Goal: Use online tool/utility: Utilize a website feature to perform a specific function

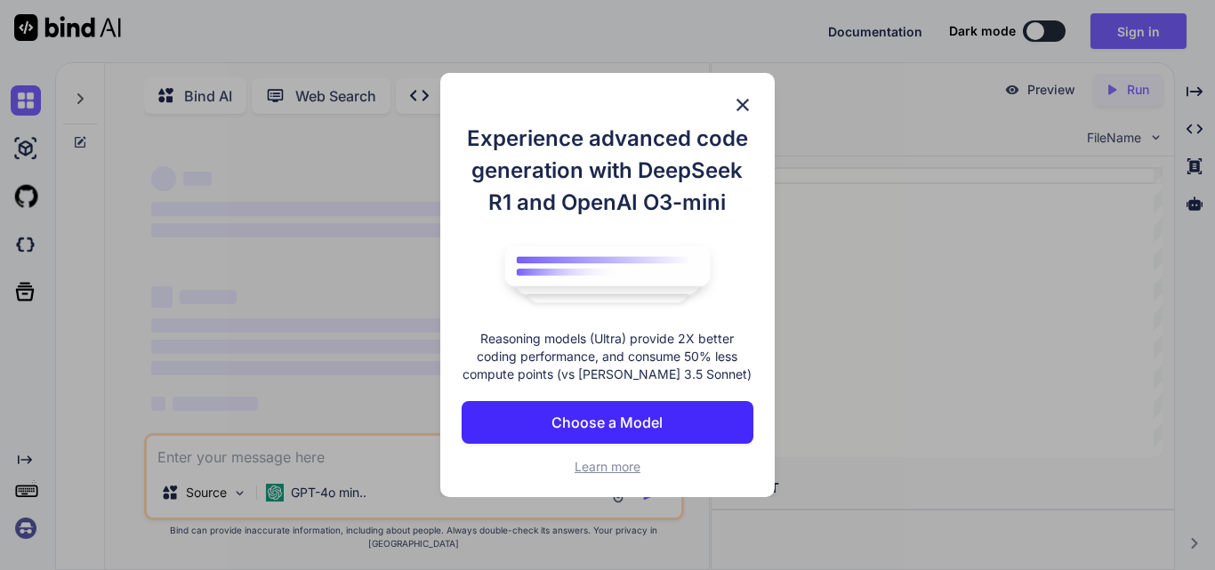
click at [745, 110] on img at bounding box center [742, 104] width 21 height 21
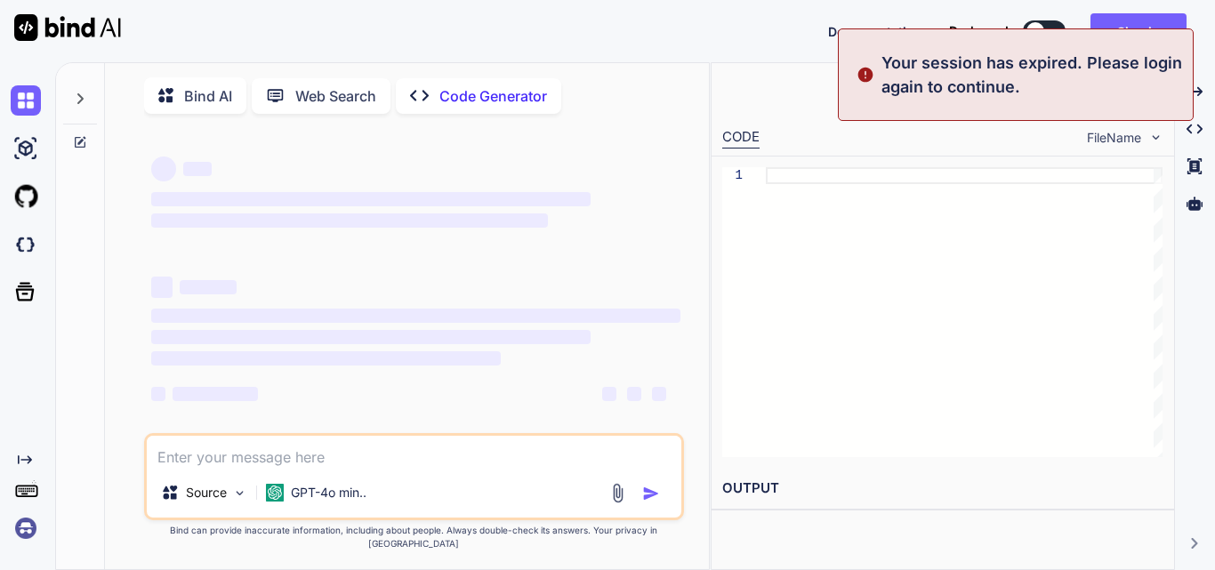
scroll to position [7, 0]
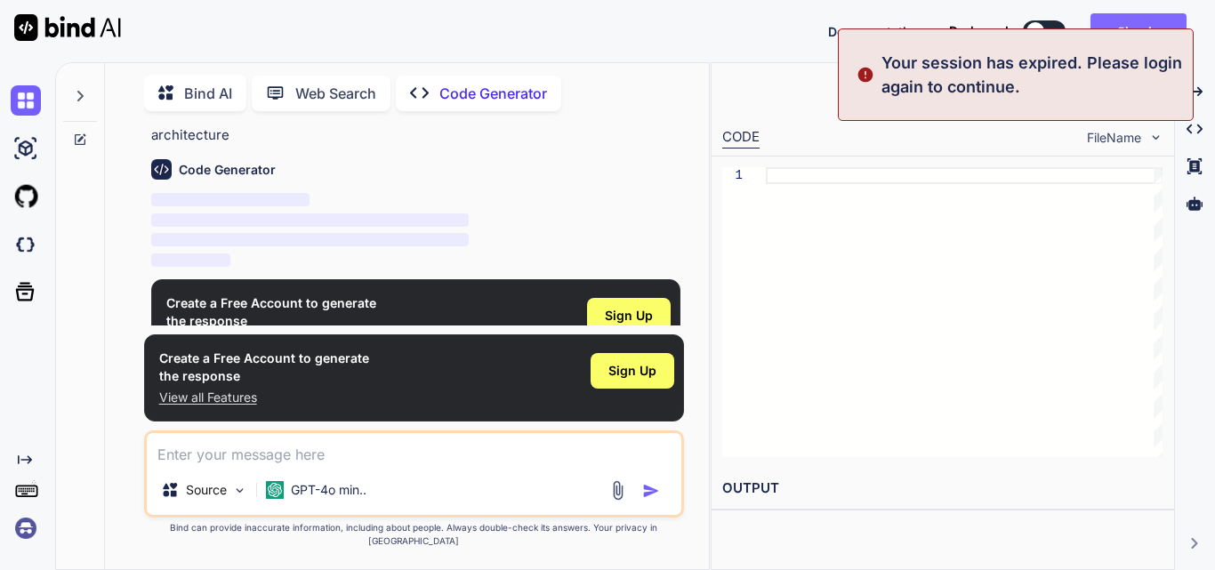
type textarea "x"
click at [1138, 17] on button "Sign in" at bounding box center [1139, 31] width 96 height 36
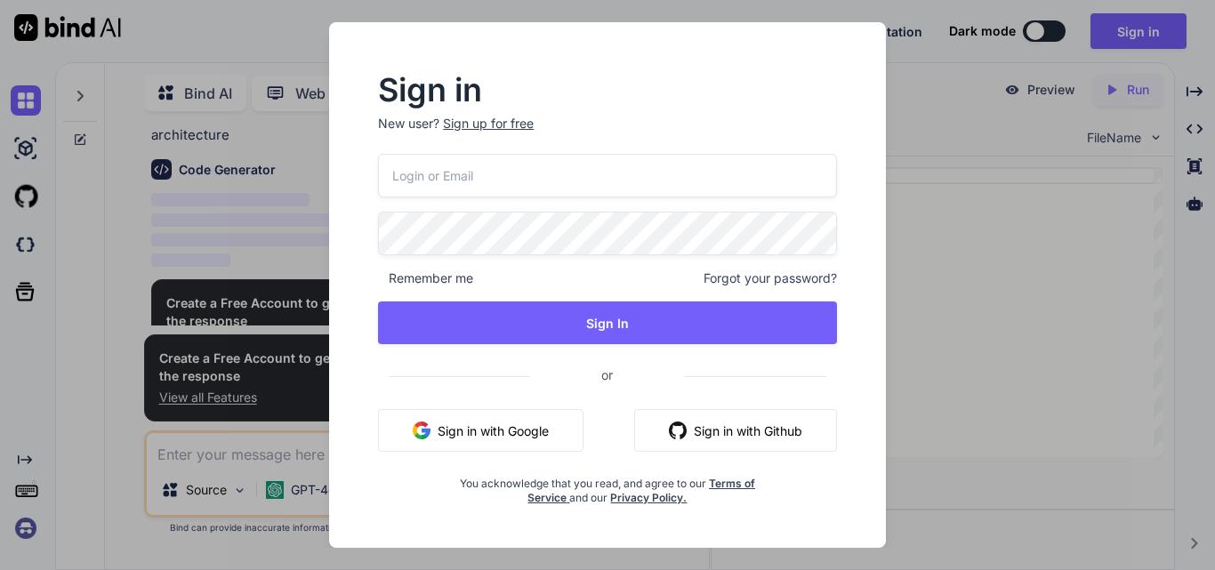
click at [486, 117] on div "Sign up for free" at bounding box center [488, 124] width 91 height 18
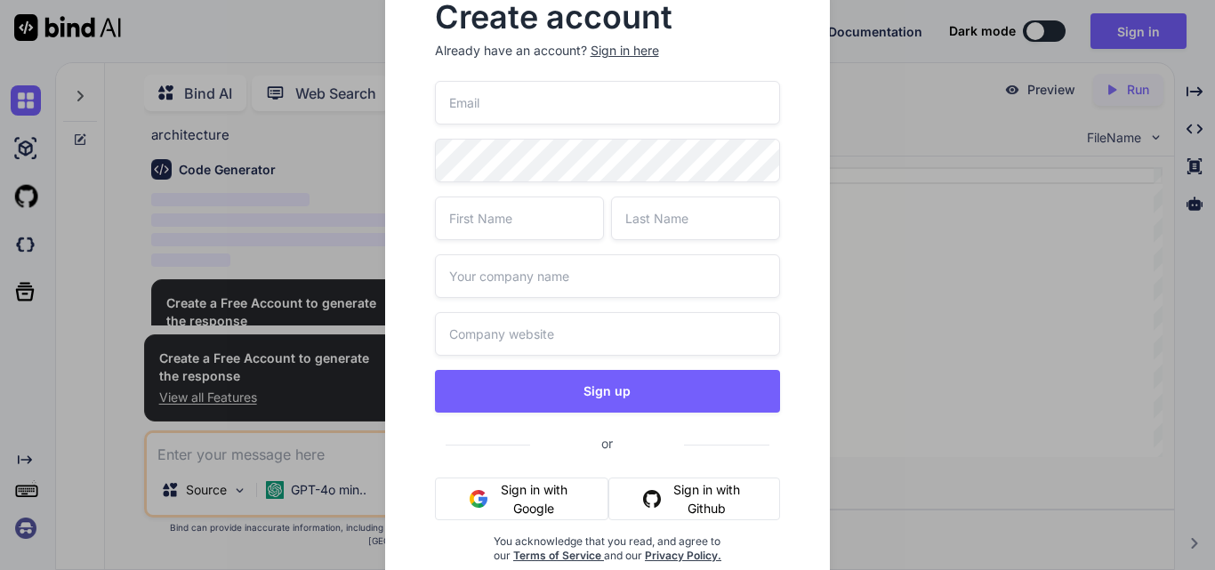
click at [486, 117] on input "email" at bounding box center [608, 103] width 346 height 44
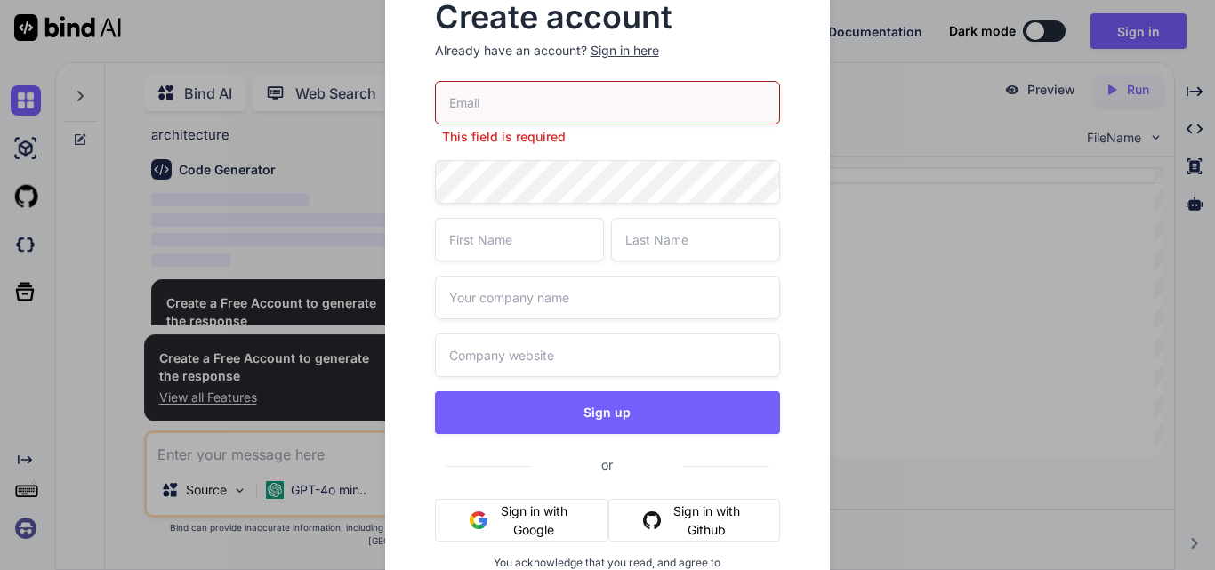
click at [1071, 222] on div "Create account Already have an account? Sign in here This field is required Sig…" at bounding box center [607, 285] width 1215 height 570
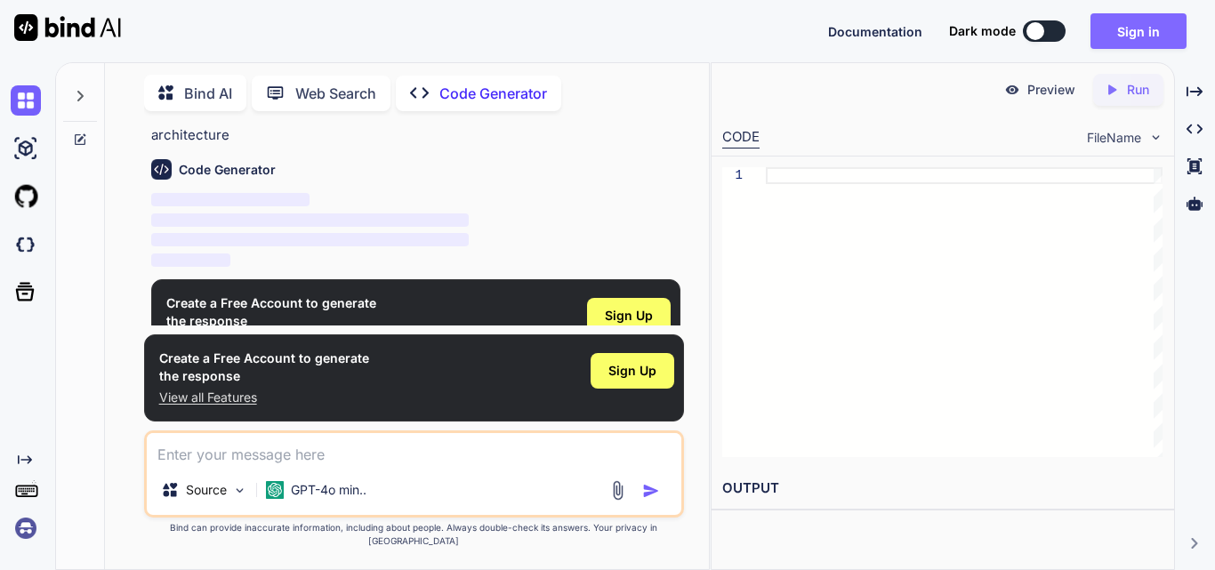
click at [1128, 33] on button "Sign in" at bounding box center [1139, 31] width 96 height 36
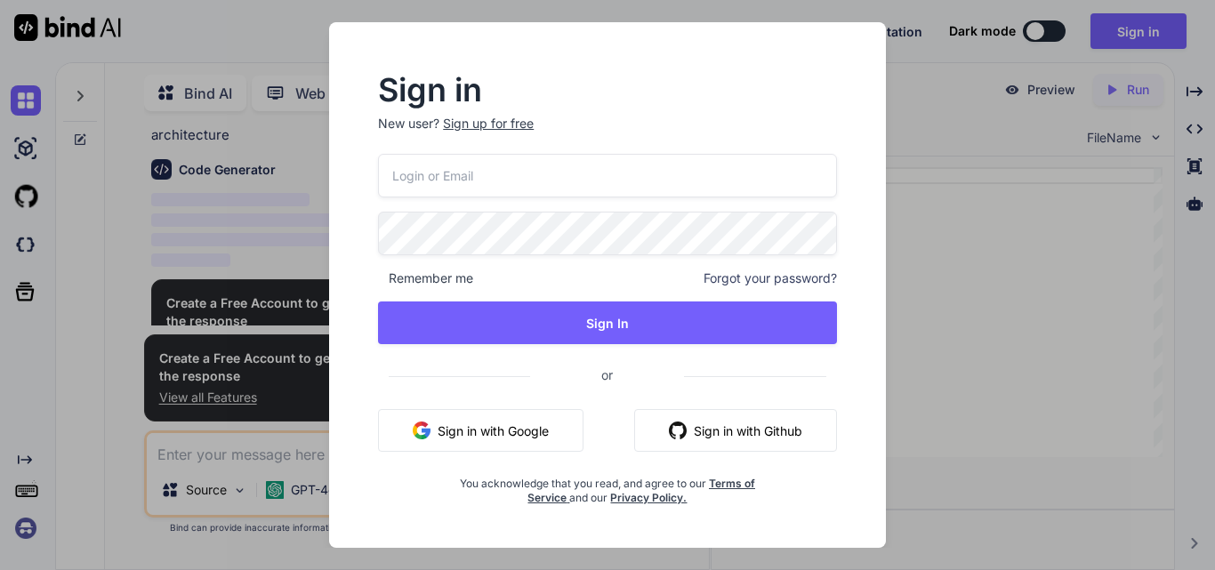
click at [504, 181] on input "email" at bounding box center [607, 176] width 459 height 44
paste input "[EMAIL_ADDRESS][DOMAIN_NAME]"
type input "[EMAIL_ADDRESS][DOMAIN_NAME]"
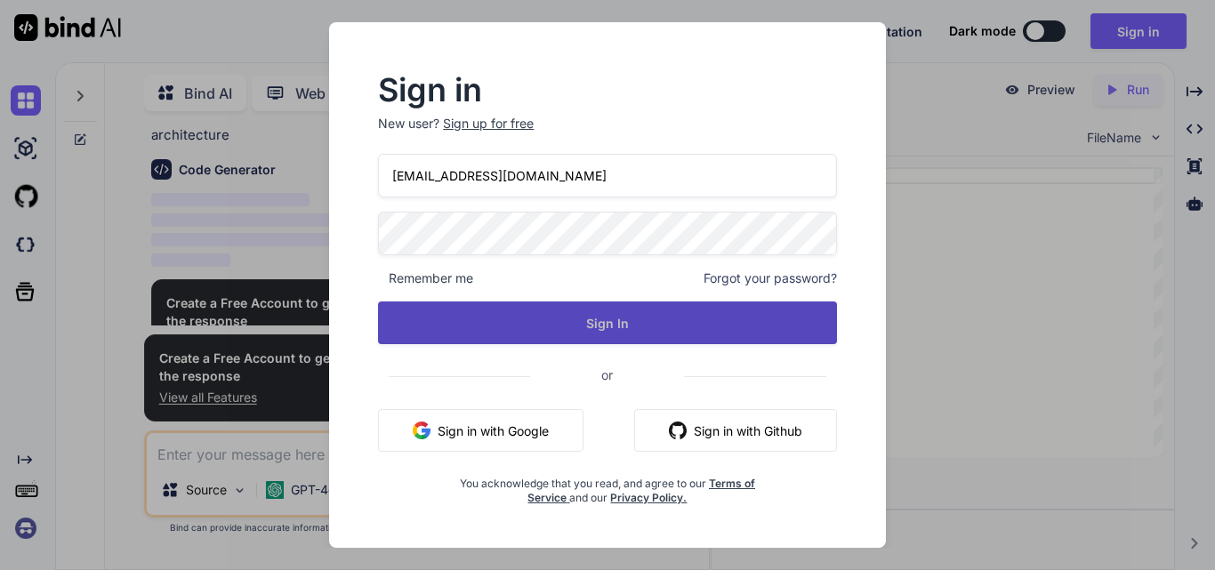
click at [666, 315] on button "Sign In" at bounding box center [607, 323] width 459 height 43
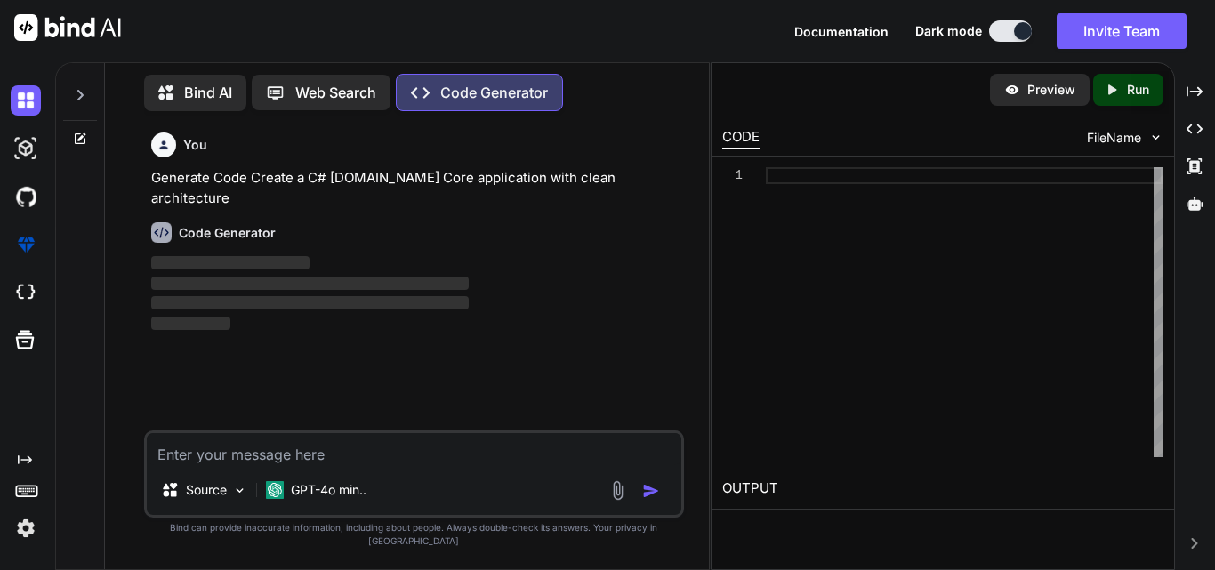
scroll to position [8, 0]
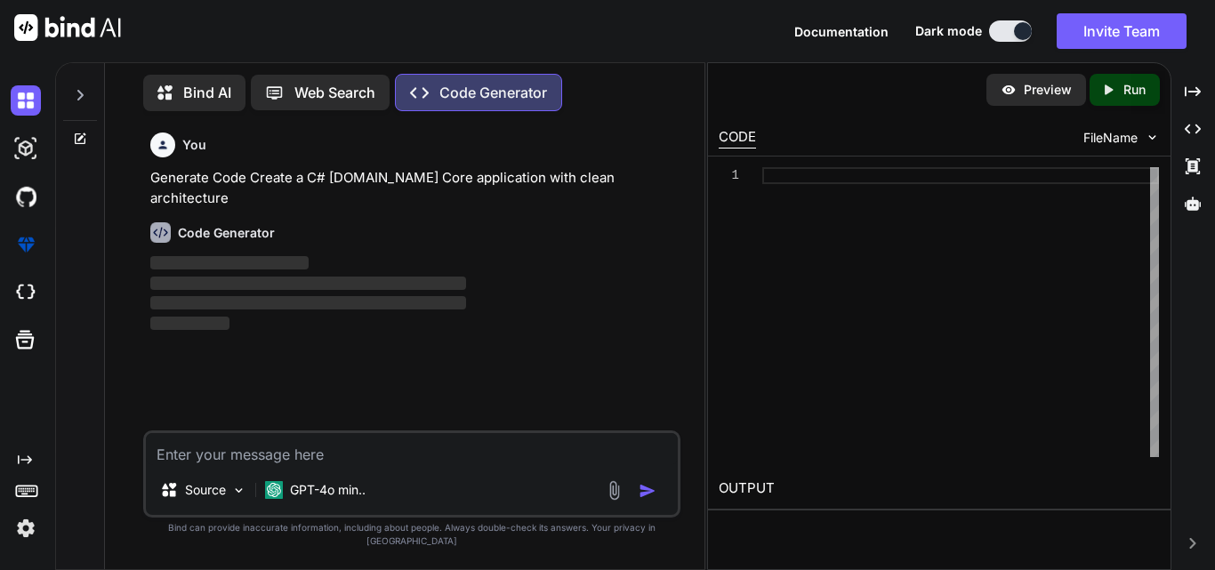
drag, startPoint x: 710, startPoint y: 236, endPoint x: 800, endPoint y: 236, distance: 89.8
click at [800, 236] on div "Bind AI Web Search Created with Pixso. Code Generator You Generate Code Create …" at bounding box center [635, 316] width 1160 height 508
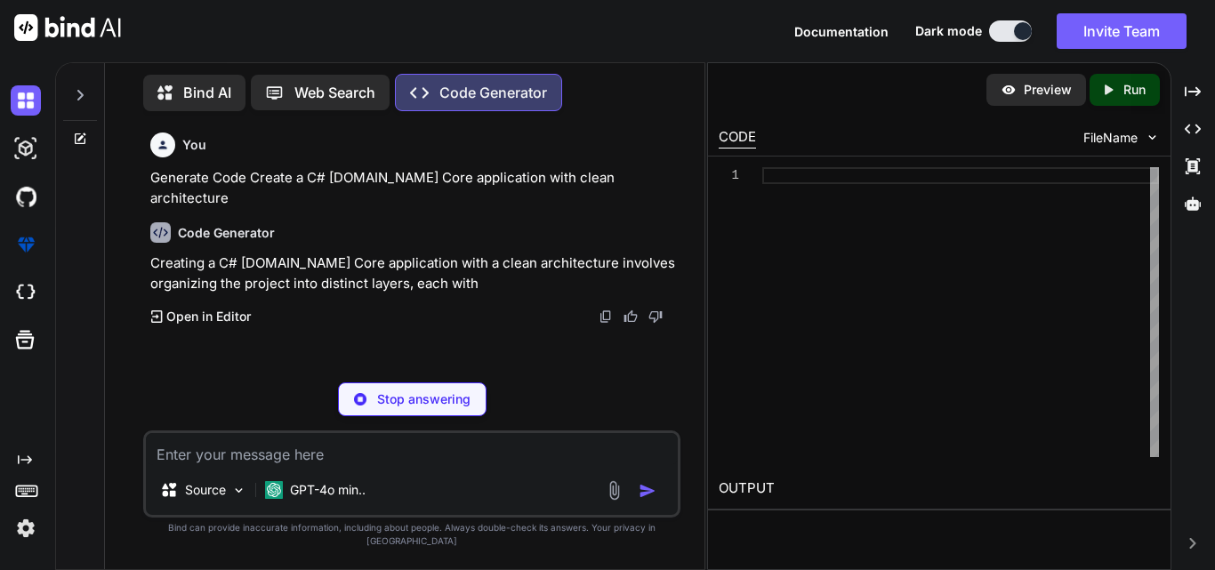
click at [178, 465] on textarea at bounding box center [412, 449] width 532 height 32
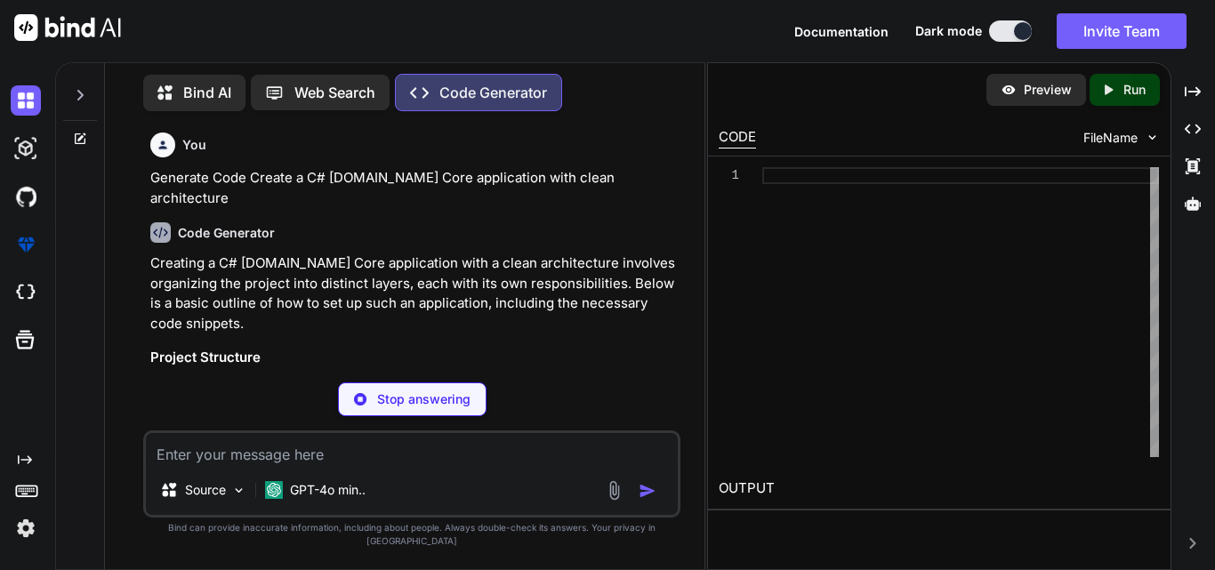
click at [228, 455] on textarea at bounding box center [412, 449] width 532 height 32
paste textarea "<script> document.addEventListener("DOMContentLoaded", function () { const drop…"
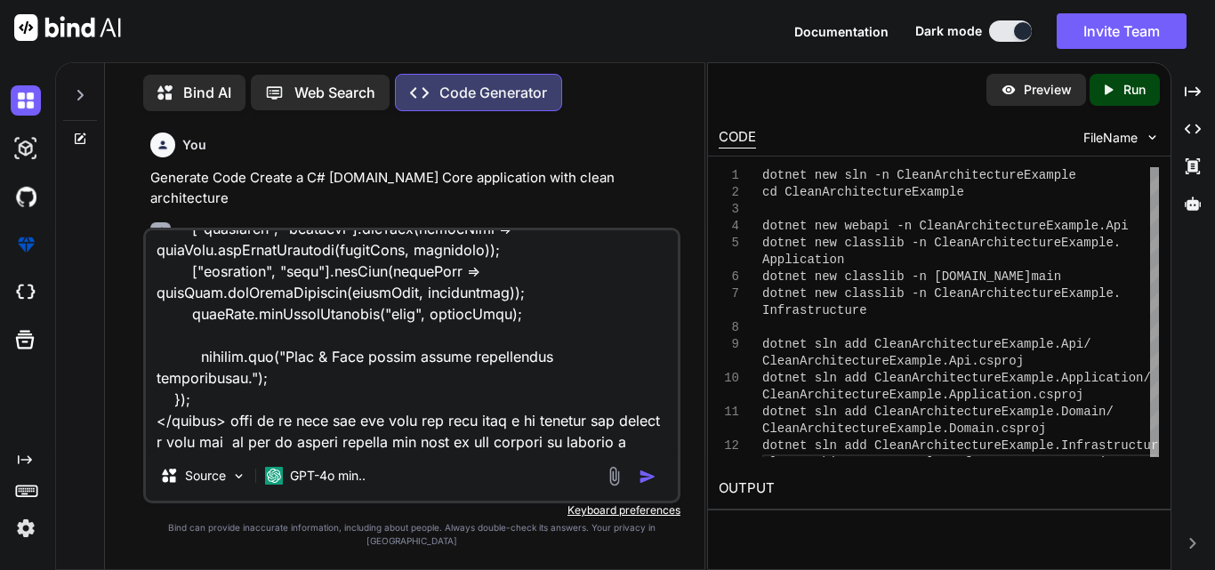
scroll to position [3012, 0]
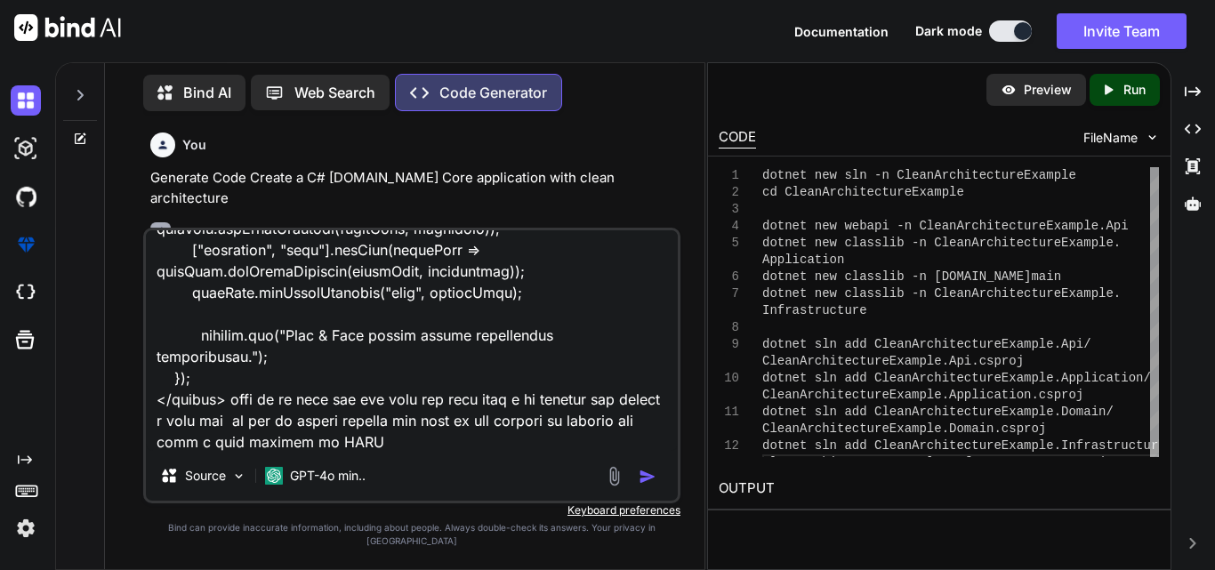
paste textarea "<body class="bg-gray-100"> <div class="form-group row"> <div class="col-md-12">…"
type textarea "<script> document.addEventListener("DOMContentLoaded", function () { const drop…"
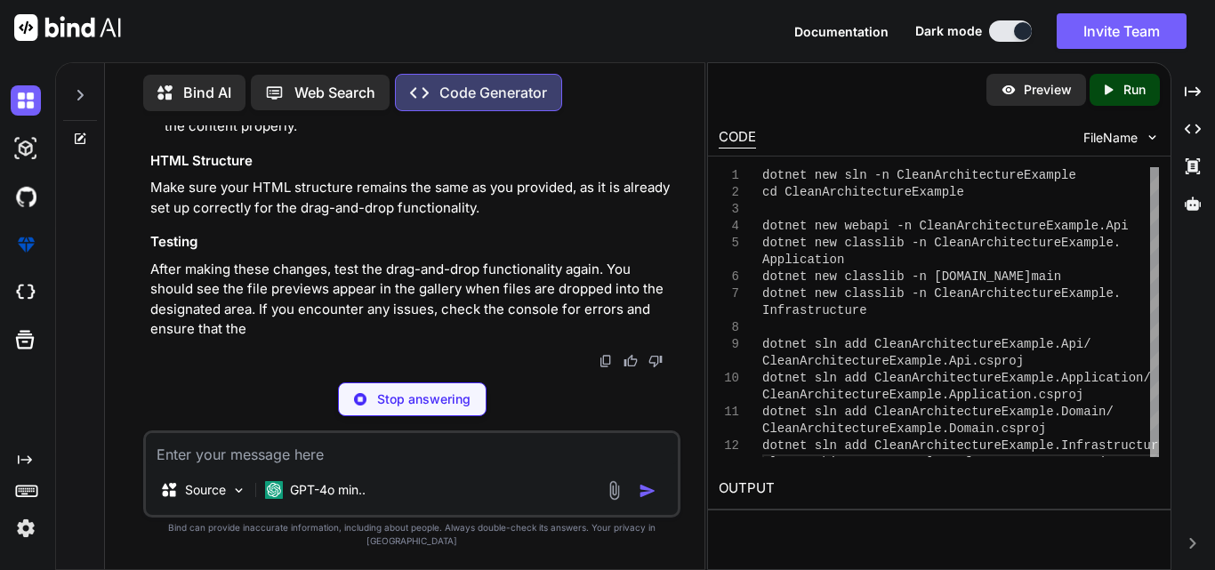
scroll to position [10244, 0]
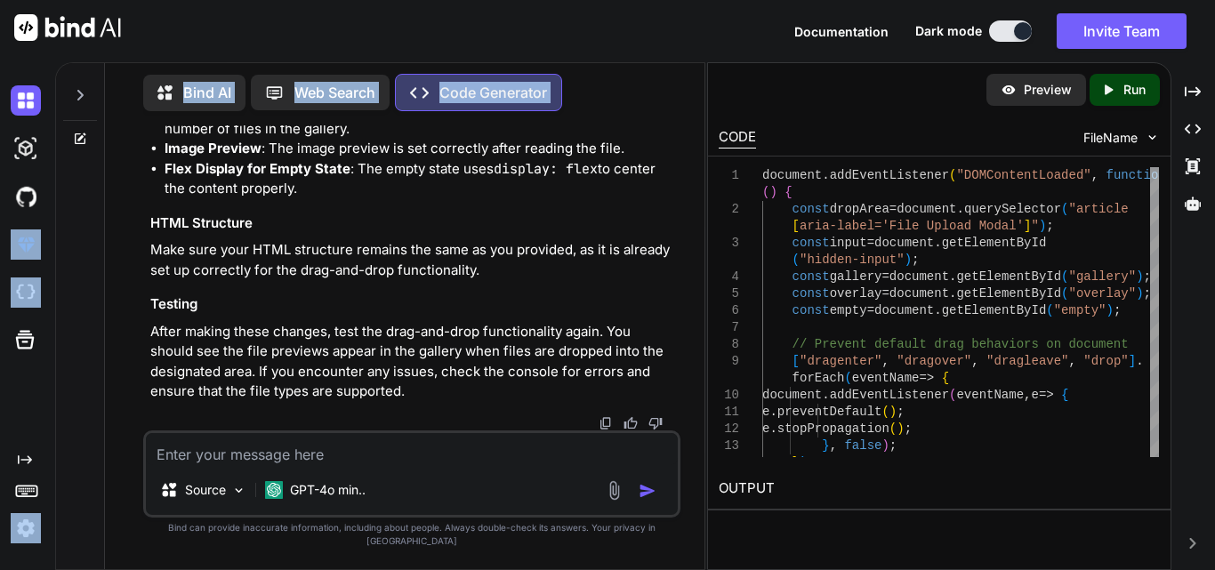
drag, startPoint x: 202, startPoint y: 228, endPoint x: 45, endPoint y: 234, distance: 156.7
click at [45, 234] on div "Created with Pixso. Bind AI Web Search Created with Pixso. Code Generator You G…" at bounding box center [607, 316] width 1215 height 508
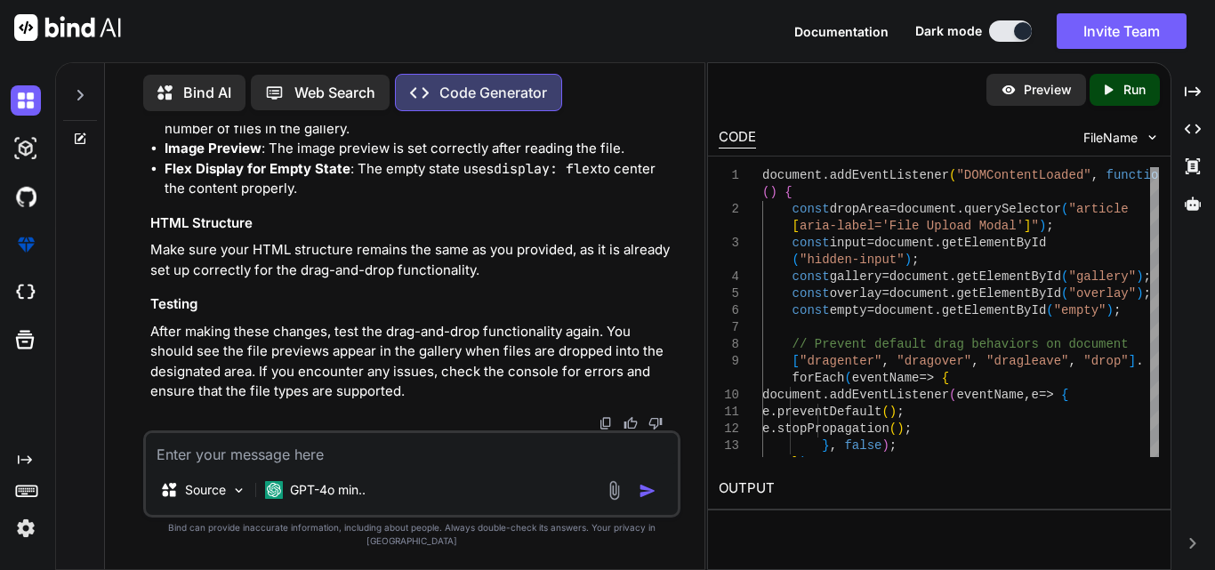
scroll to position [7501, 0]
click at [296, 479] on div "Source GPT-4o min.." at bounding box center [411, 474] width 537 height 87
click at [299, 465] on textarea at bounding box center [412, 449] width 532 height 32
type textarea "what changes you made in this coder"
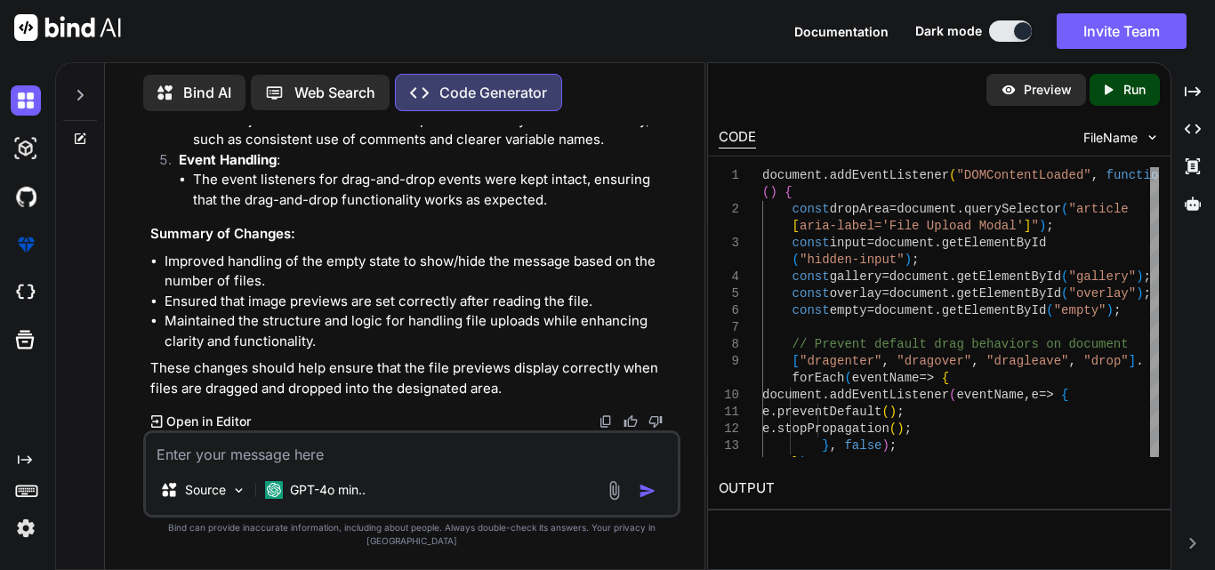
scroll to position [11210, 0]
click at [232, 464] on textarea at bounding box center [412, 449] width 532 height 32
type textarea "what file type that code will allow"
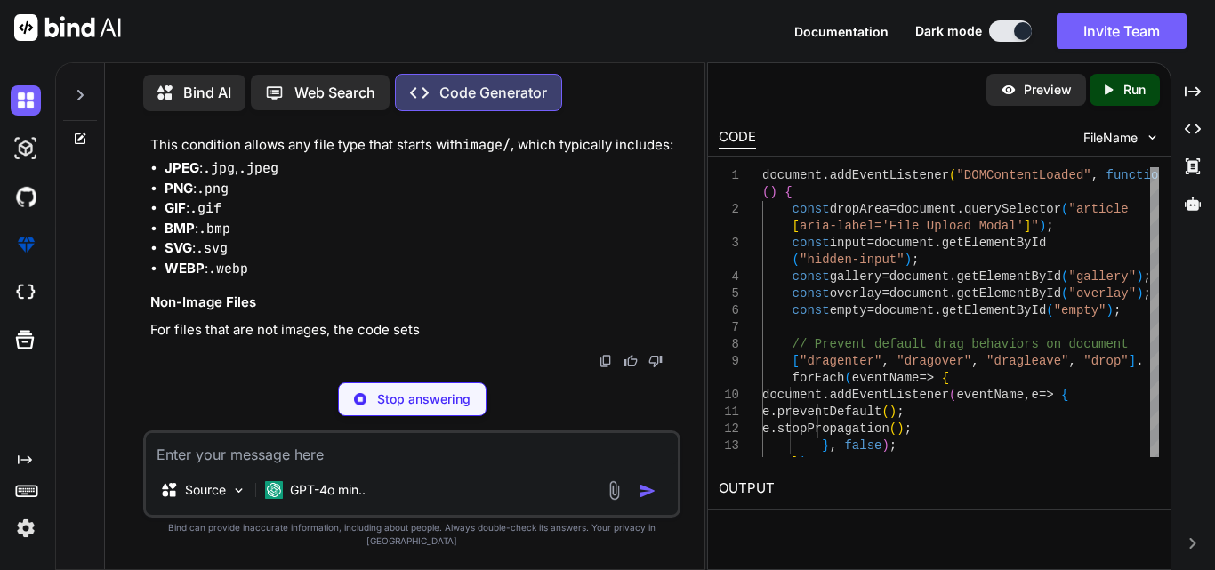
scroll to position [11742, 0]
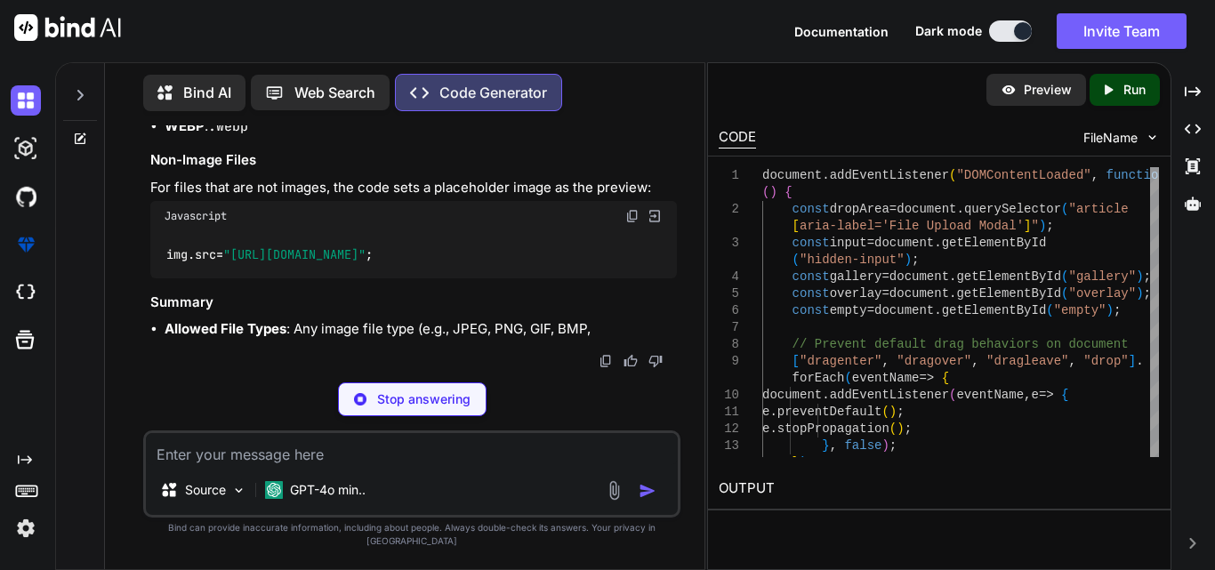
click at [215, 55] on code ".png" at bounding box center [213, 46] width 32 height 18
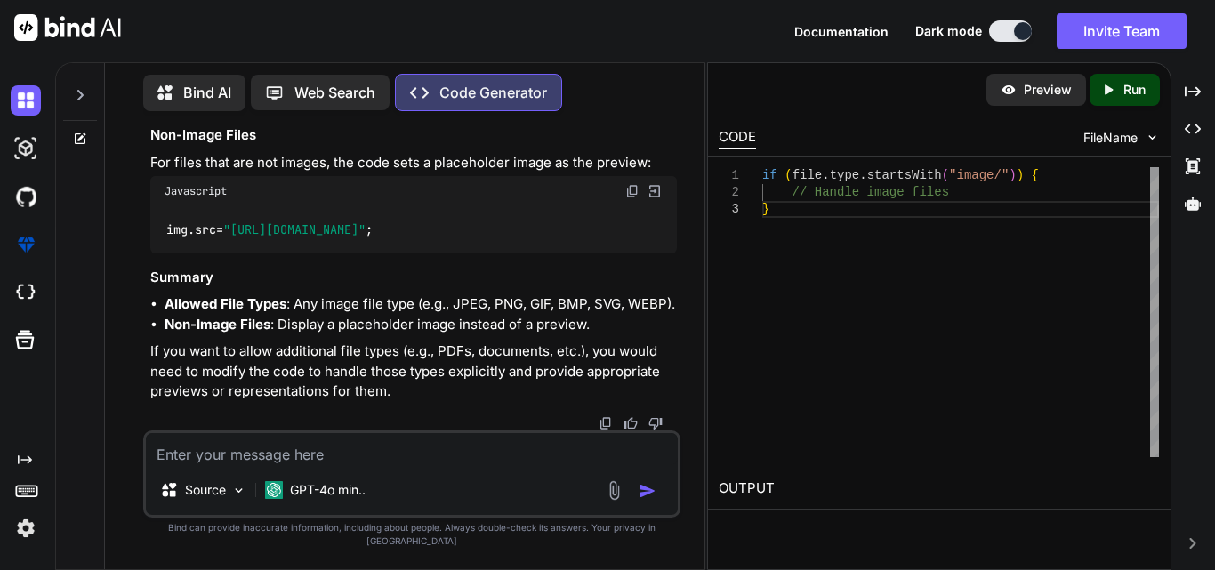
scroll to position [12018, 0]
click at [206, 465] on textarea at bounding box center [412, 449] width 532 height 32
type textarea "file is not preview"
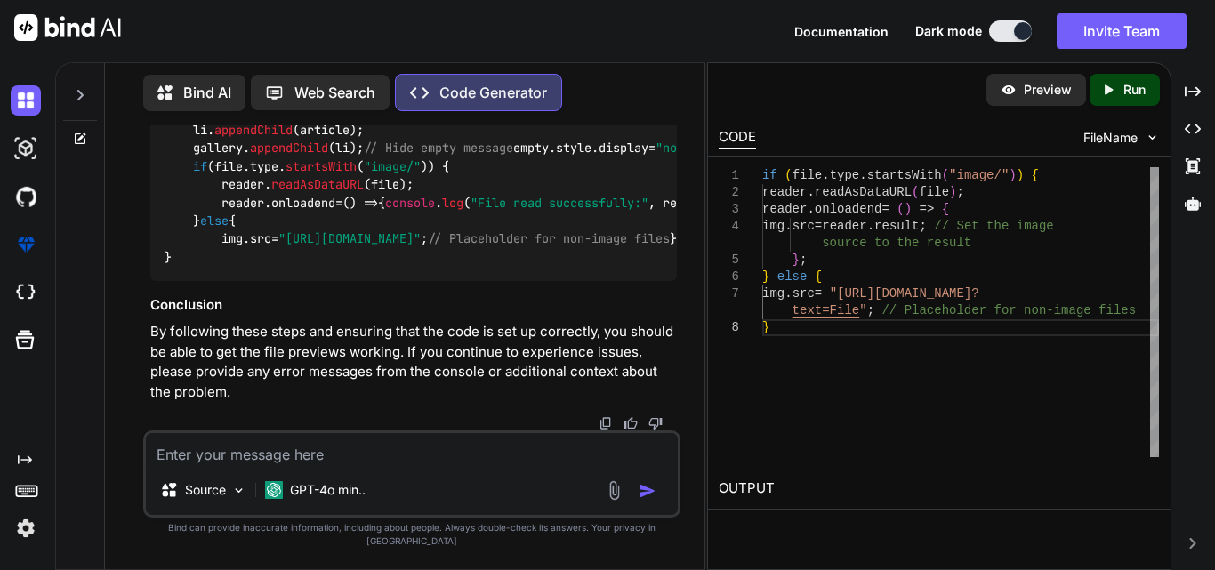
scroll to position [13214, 0]
click at [249, 465] on textarea at bounding box center [412, 449] width 532 height 32
type textarea "provide me complete code"
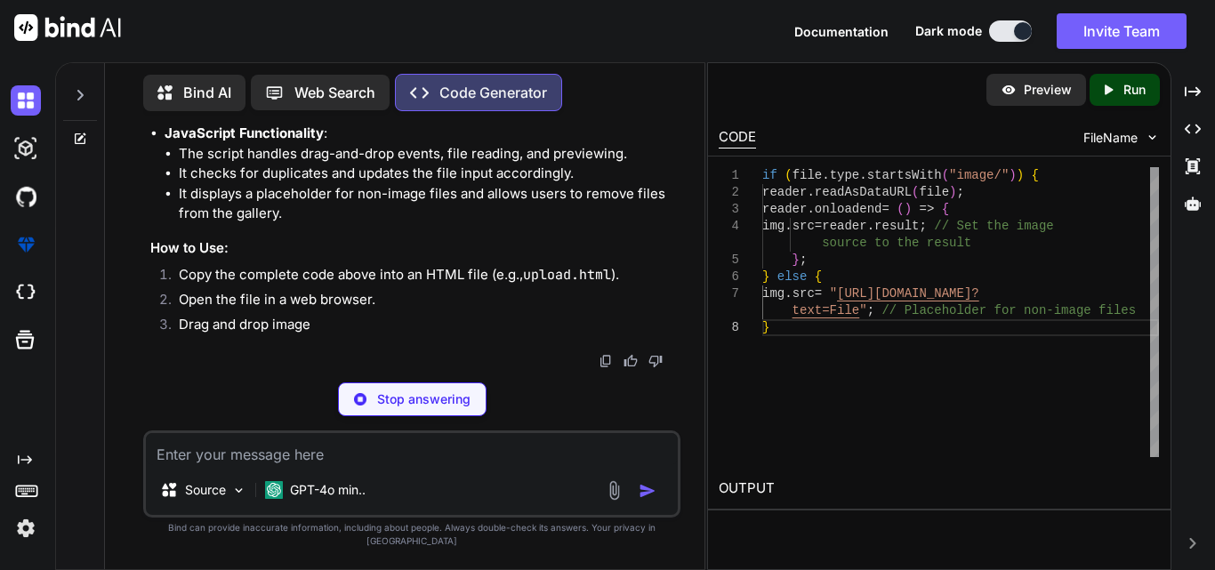
scroll to position [16876, 0]
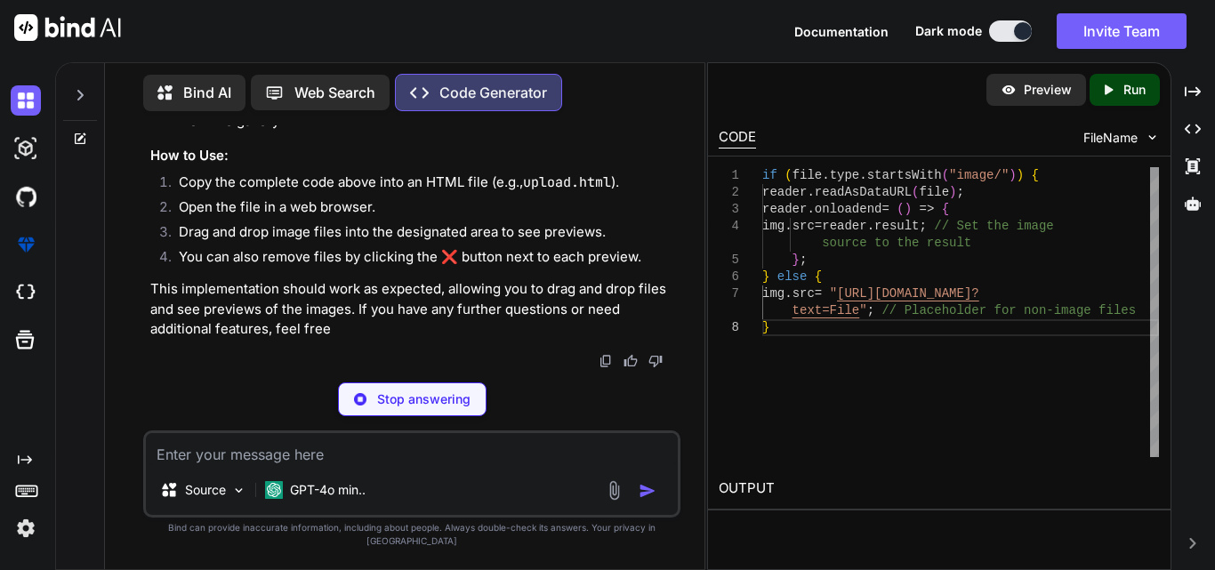
drag, startPoint x: 270, startPoint y: 293, endPoint x: 166, endPoint y: 178, distance: 154.9
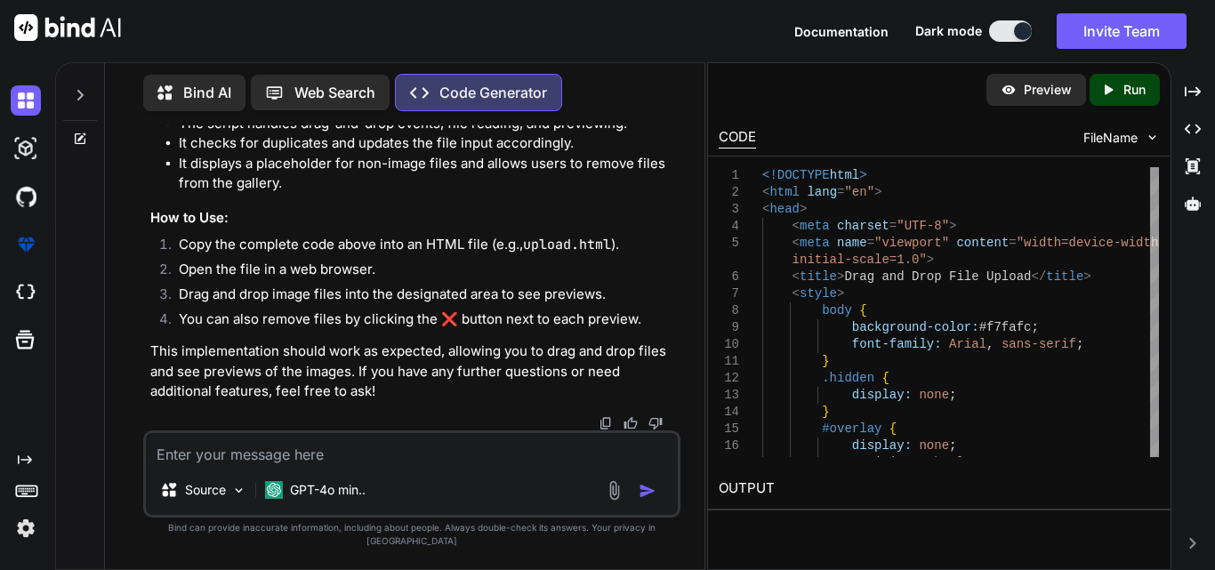
scroll to position [19189, 0]
copy code "< script > document . addEventListener ( "DOMContentLoaded" , function ( ) { co…"
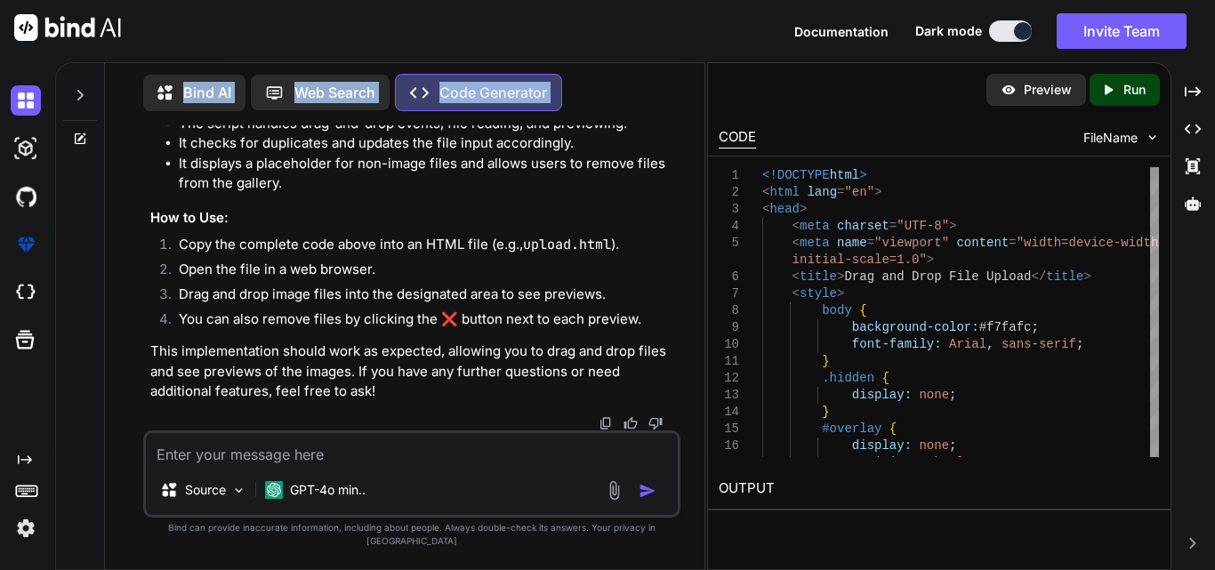
scroll to position [16776, 0]
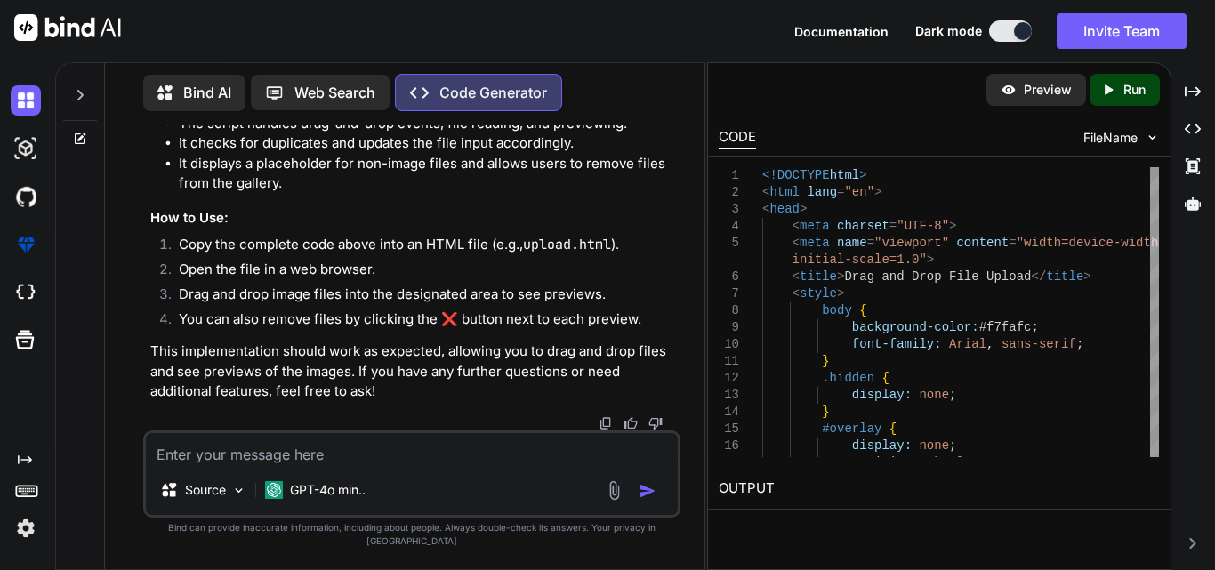
drag, startPoint x: 279, startPoint y: 256, endPoint x: 173, endPoint y: 274, distance: 108.2
copy code "< script > document . addEventListener ( "DOMContentLoaded" , function ( ) { co…"
click at [180, 465] on textarea at bounding box center [412, 449] width 532 height 32
type textarea "shoe me the error"
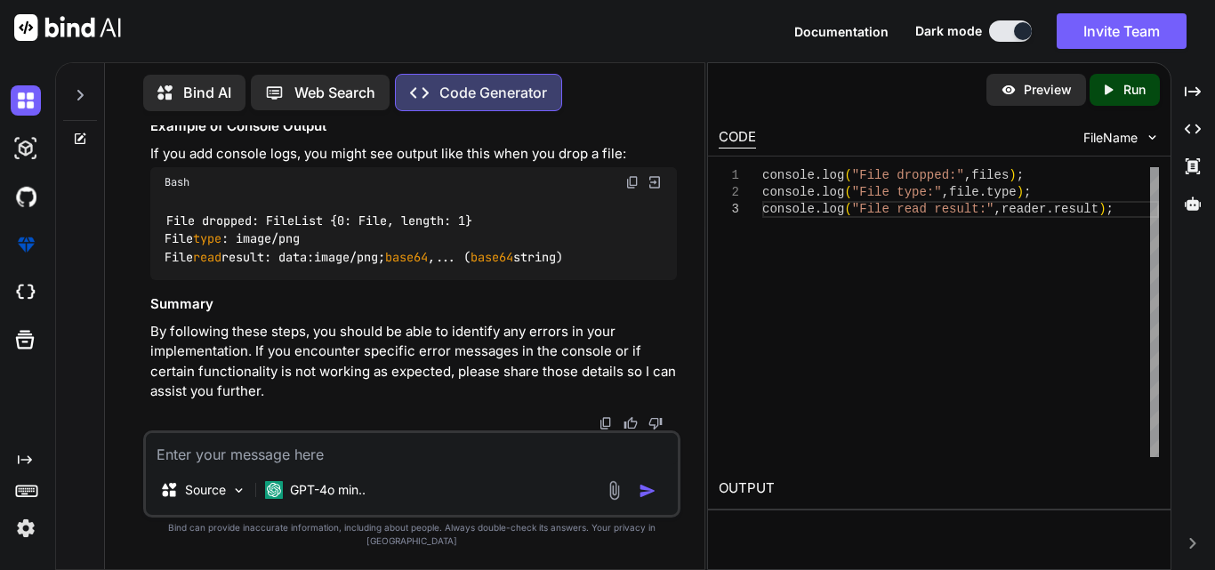
scroll to position [20495, 0]
